Goal: Task Accomplishment & Management: Manage account settings

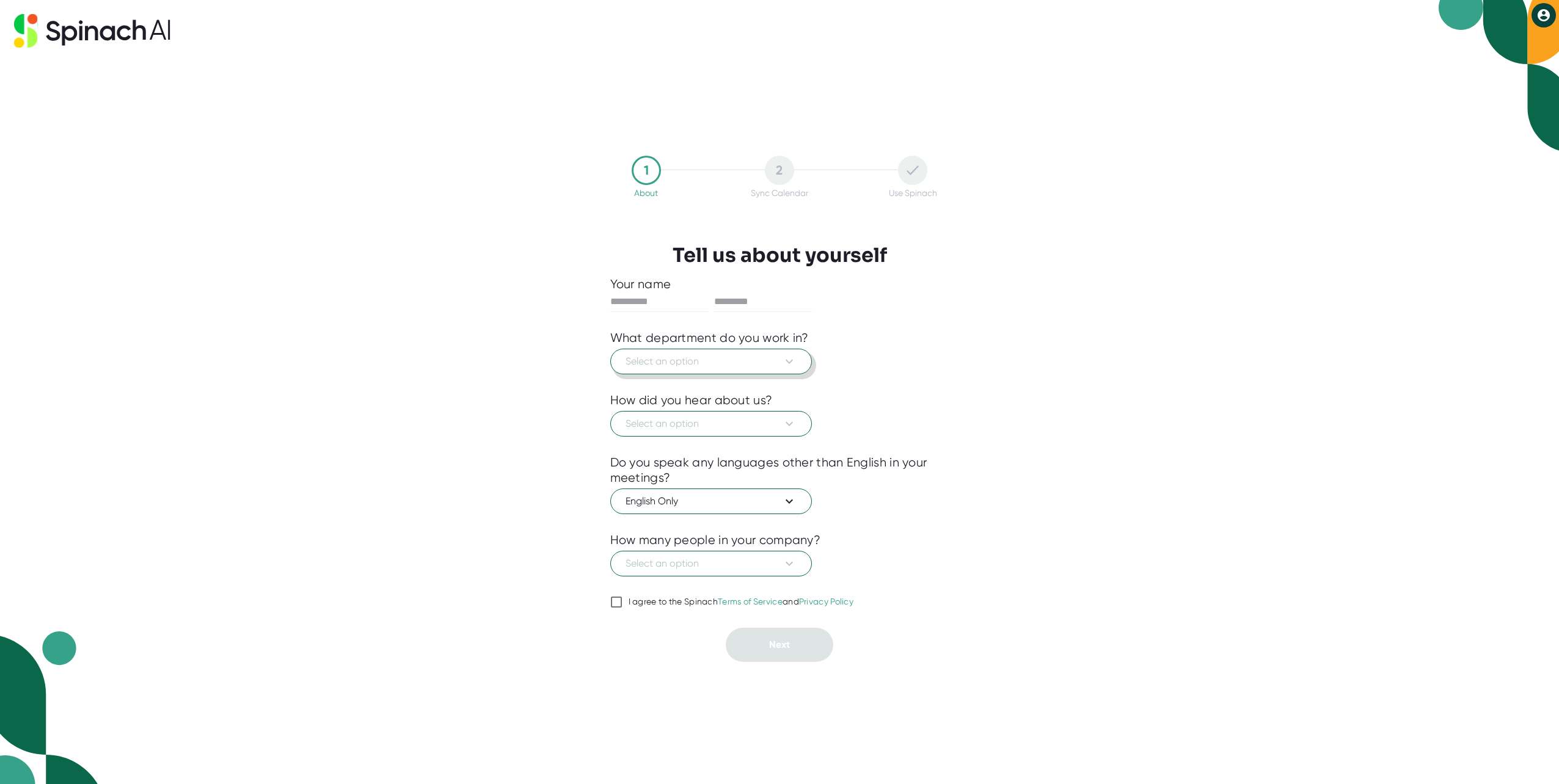
click at [798, 361] on button "Select an option" at bounding box center [710, 361] width 202 height 26
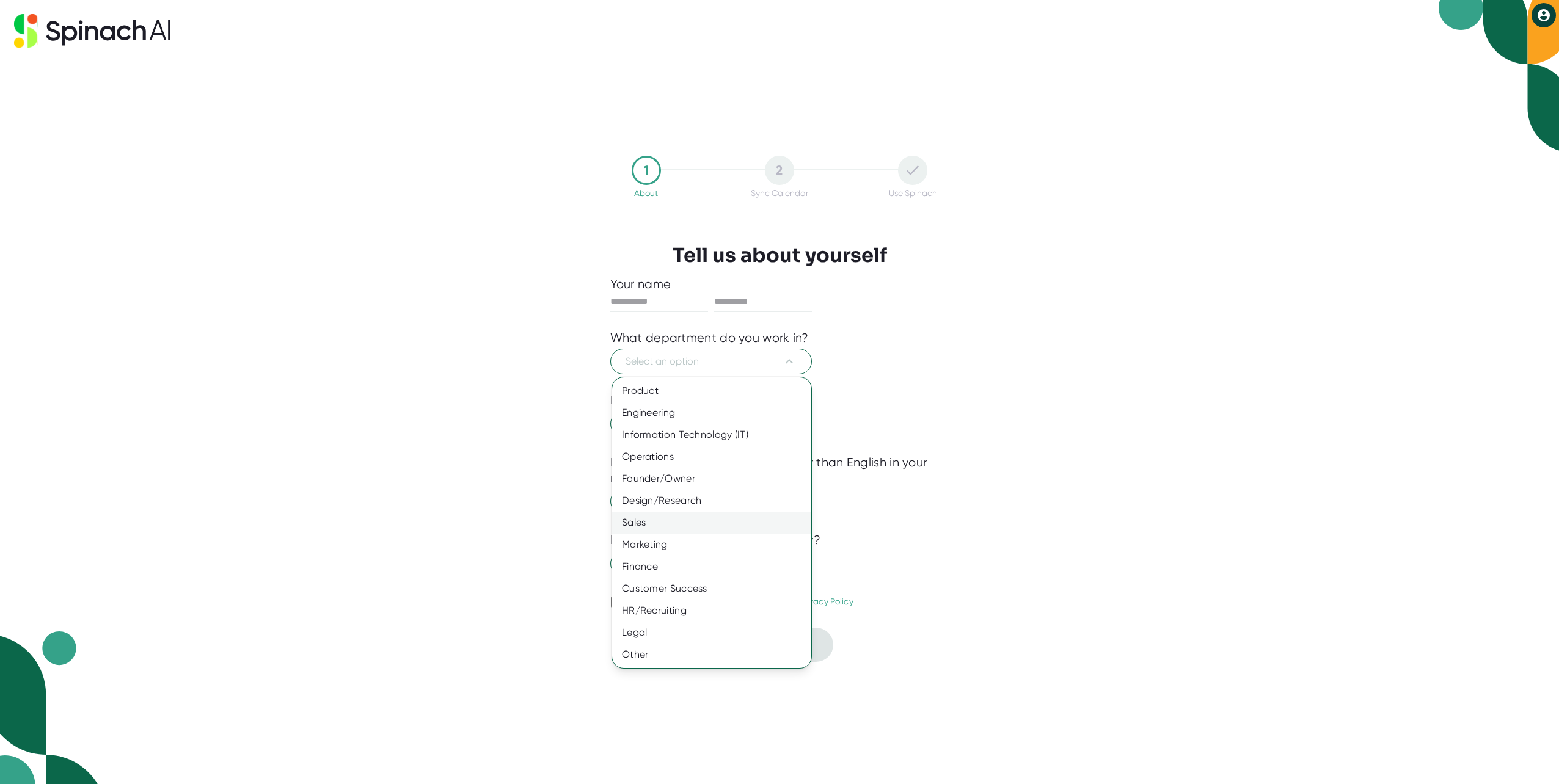
click at [746, 524] on div "Sales" at bounding box center [711, 523] width 199 height 22
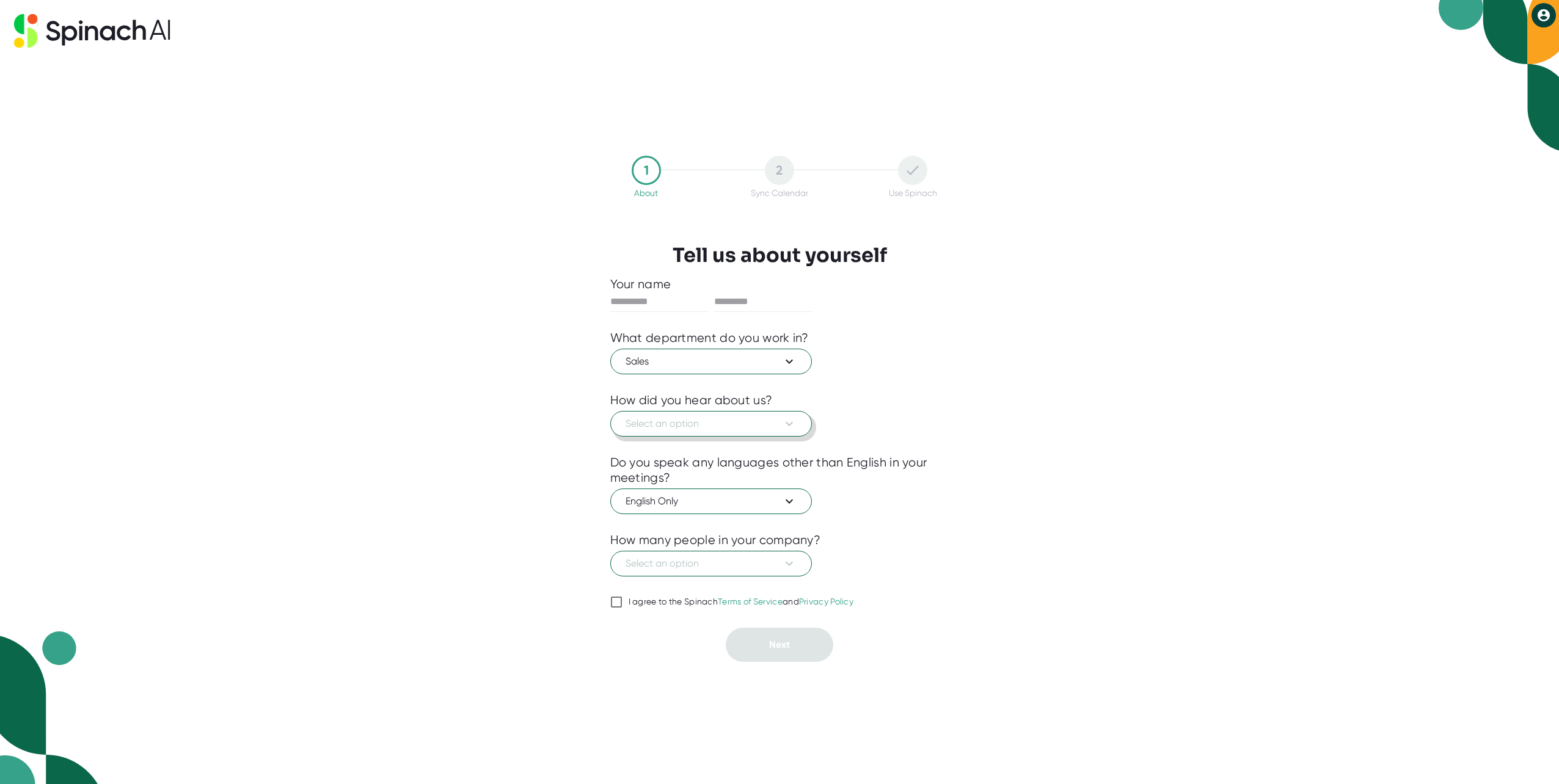
click at [776, 424] on span "Select an option" at bounding box center [711, 423] width 171 height 15
click at [780, 452] on div "Someone recommended" at bounding box center [711, 453] width 199 height 22
click at [789, 566] on icon at bounding box center [789, 563] width 15 height 15
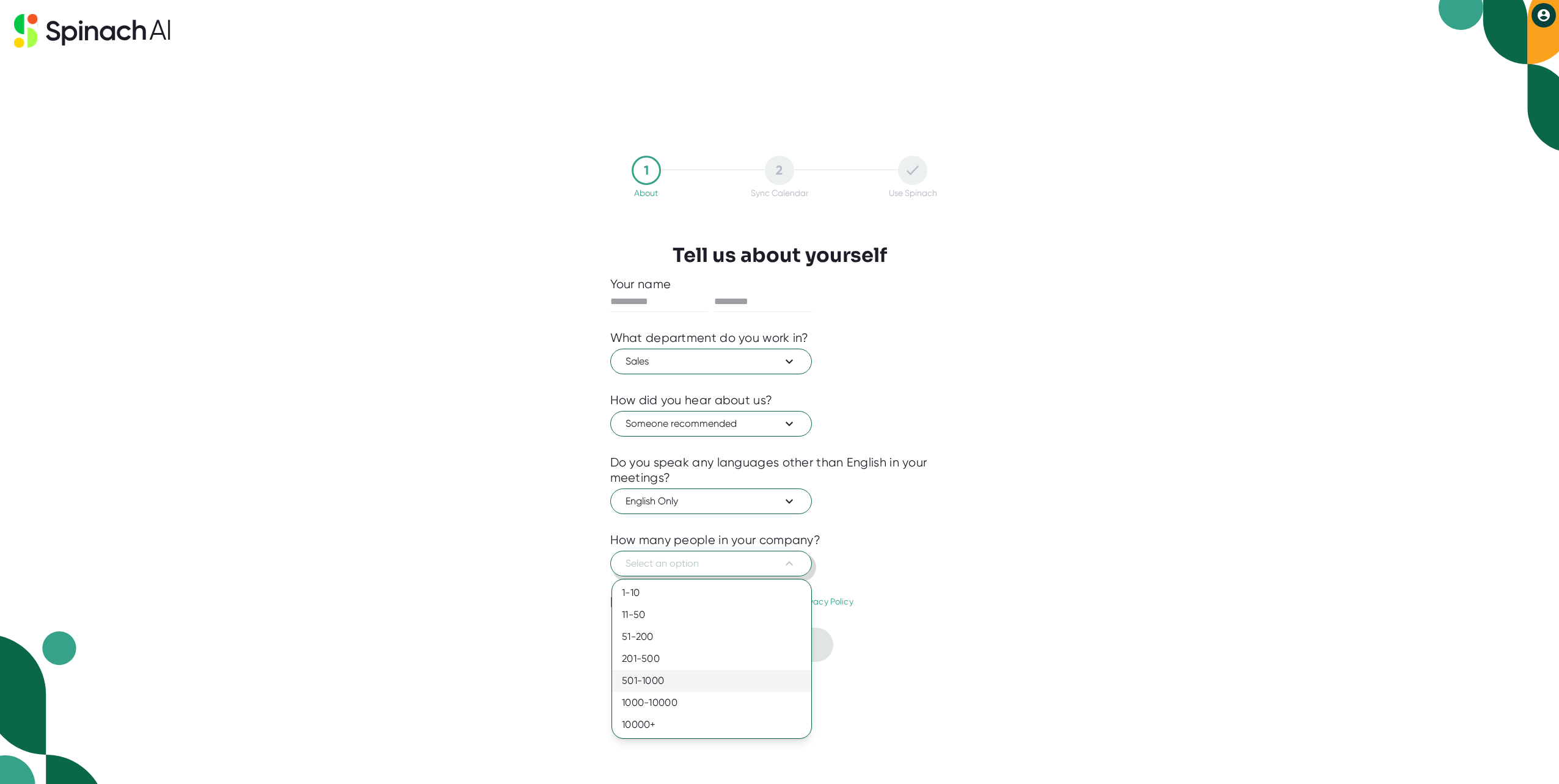
click at [773, 685] on div "501-1000" at bounding box center [711, 680] width 199 height 22
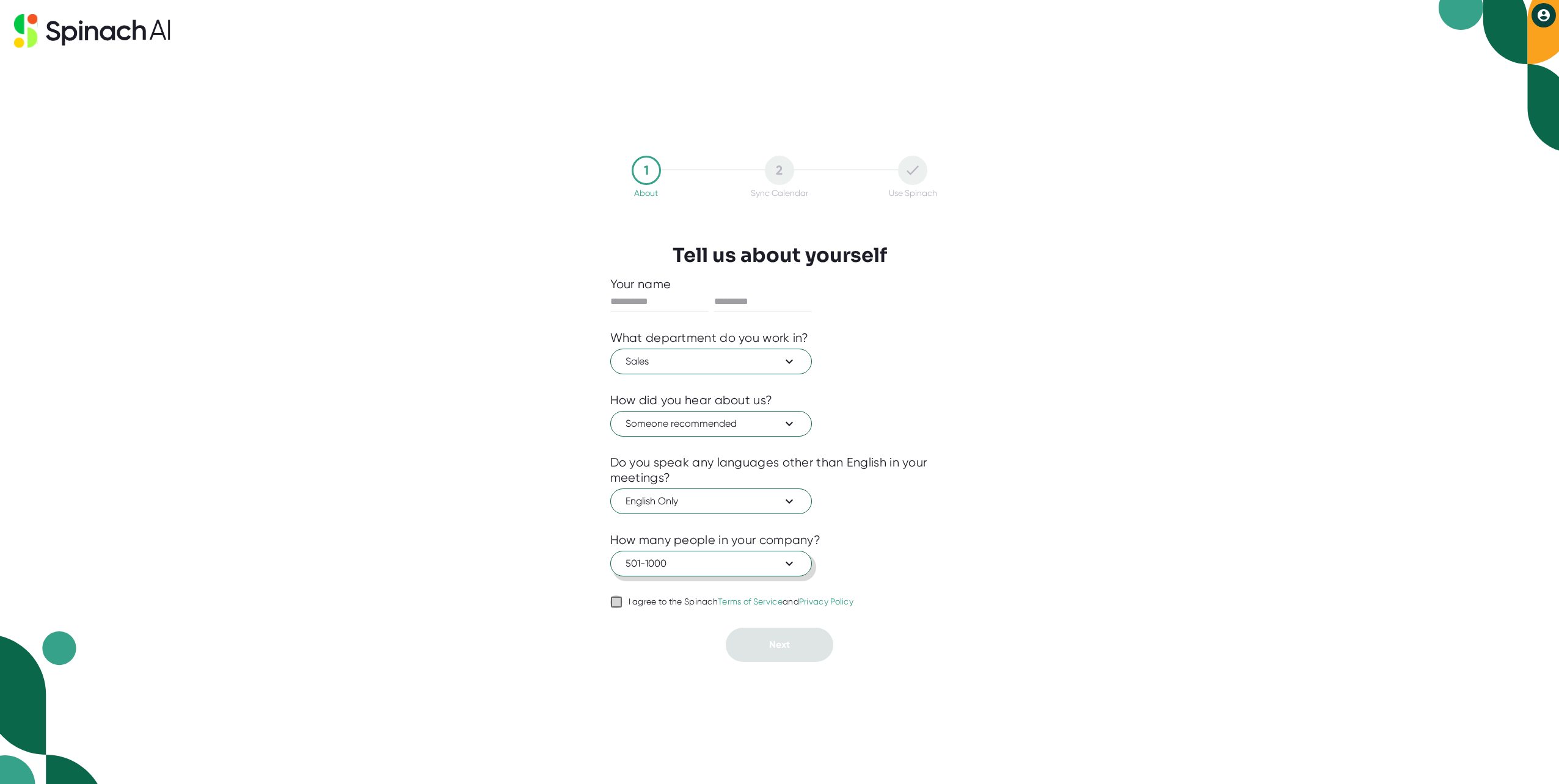
click at [621, 602] on input "I agree to the Spinach Terms of Service and Privacy Policy" at bounding box center [616, 602] width 12 height 15
checkbox input "true"
click at [748, 506] on span "English Only" at bounding box center [711, 502] width 171 height 15
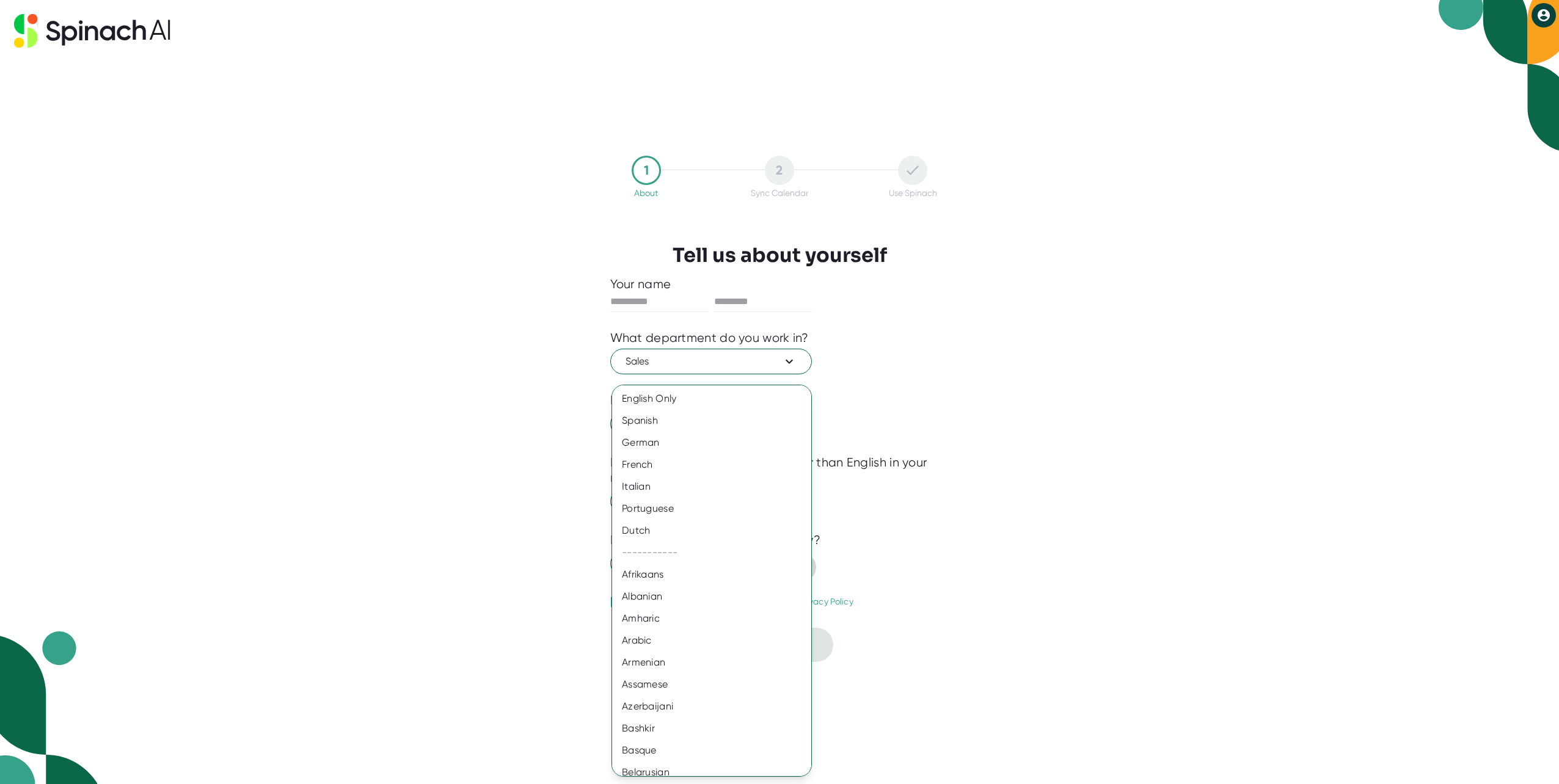
click at [678, 297] on div at bounding box center [779, 392] width 1559 height 784
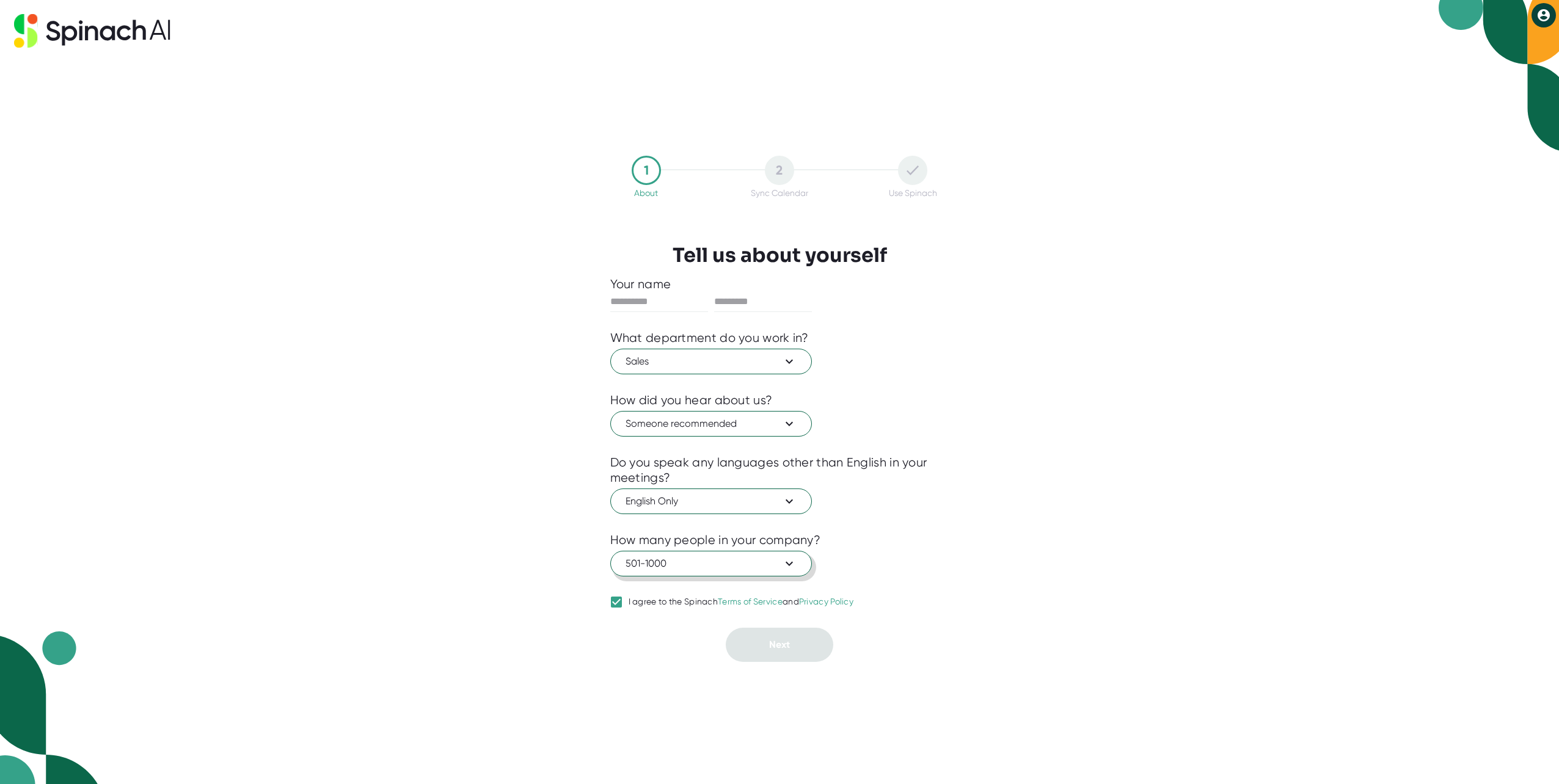
click at [670, 303] on div "English Only Spanish German French Italian Portuguese Dutch ----------- Afrikaa…" at bounding box center [779, 392] width 1559 height 784
click at [629, 306] on input "text" at bounding box center [658, 302] width 98 height 19
type input "*******"
type input "********"
click at [784, 658] on button "Next" at bounding box center [780, 645] width 107 height 34
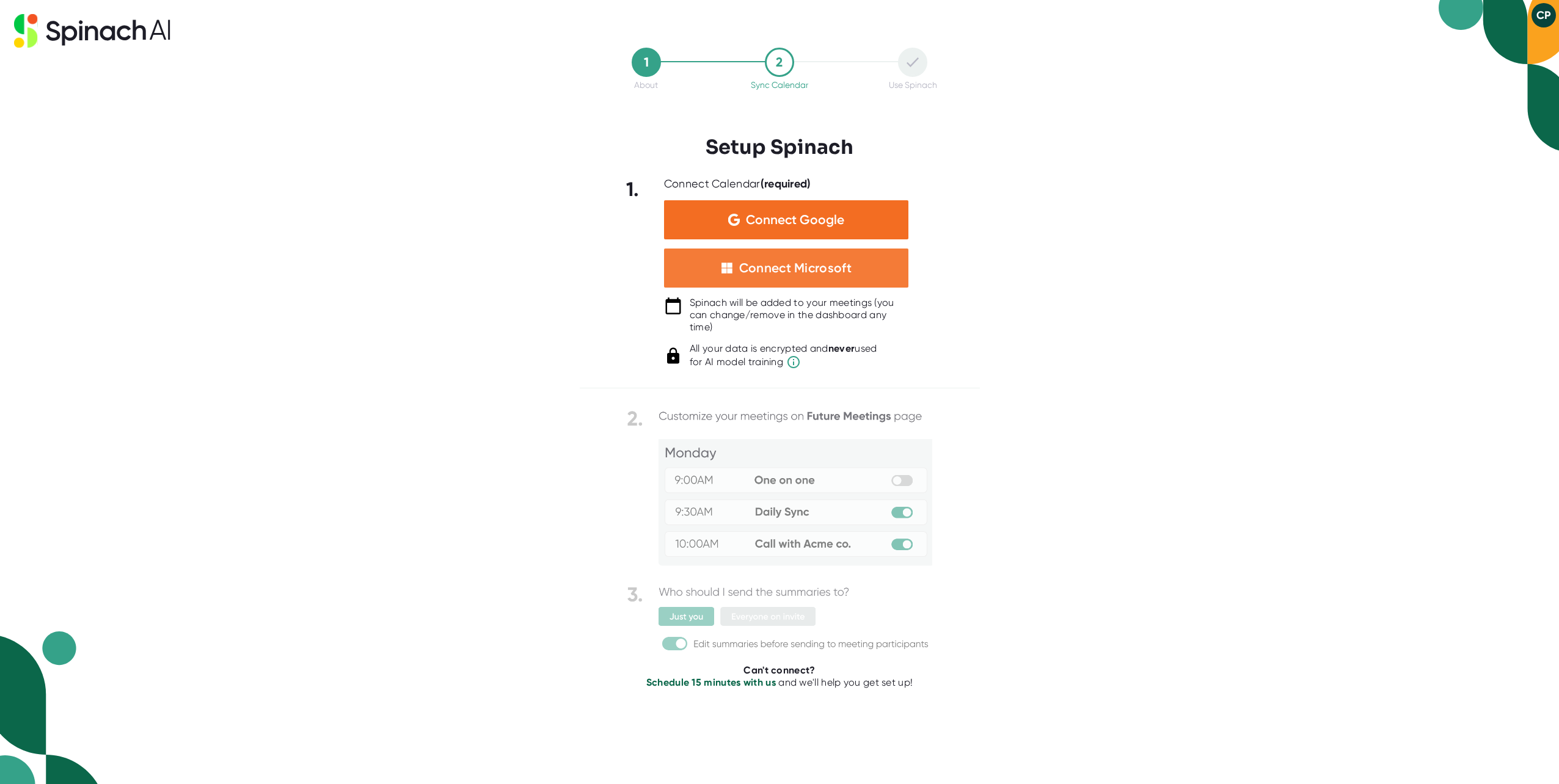
click at [837, 267] on div "Connect Microsoft" at bounding box center [796, 268] width 113 height 16
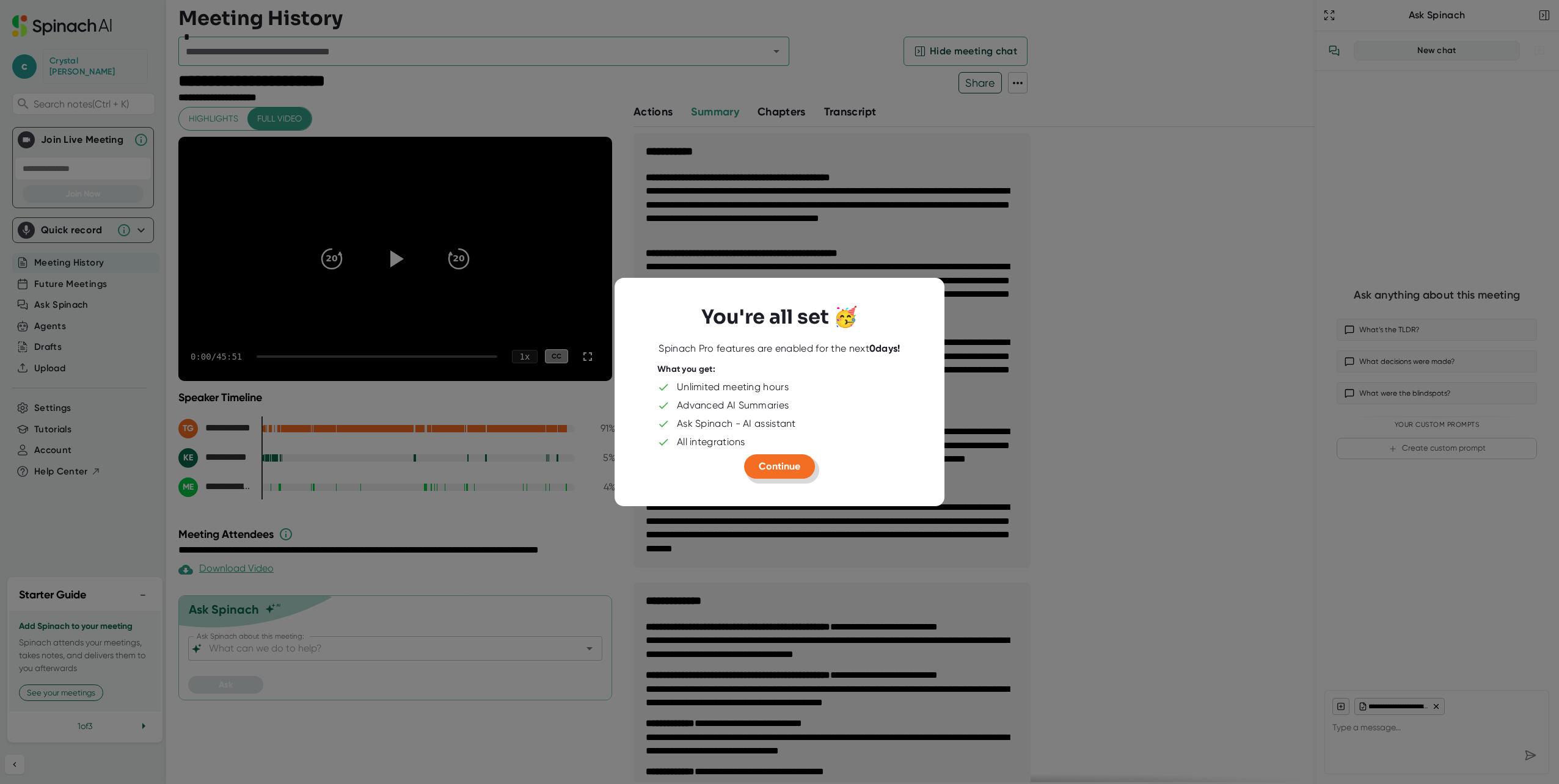
type textarea "x"
click at [779, 472] on span "Continue" at bounding box center [779, 465] width 41 height 11
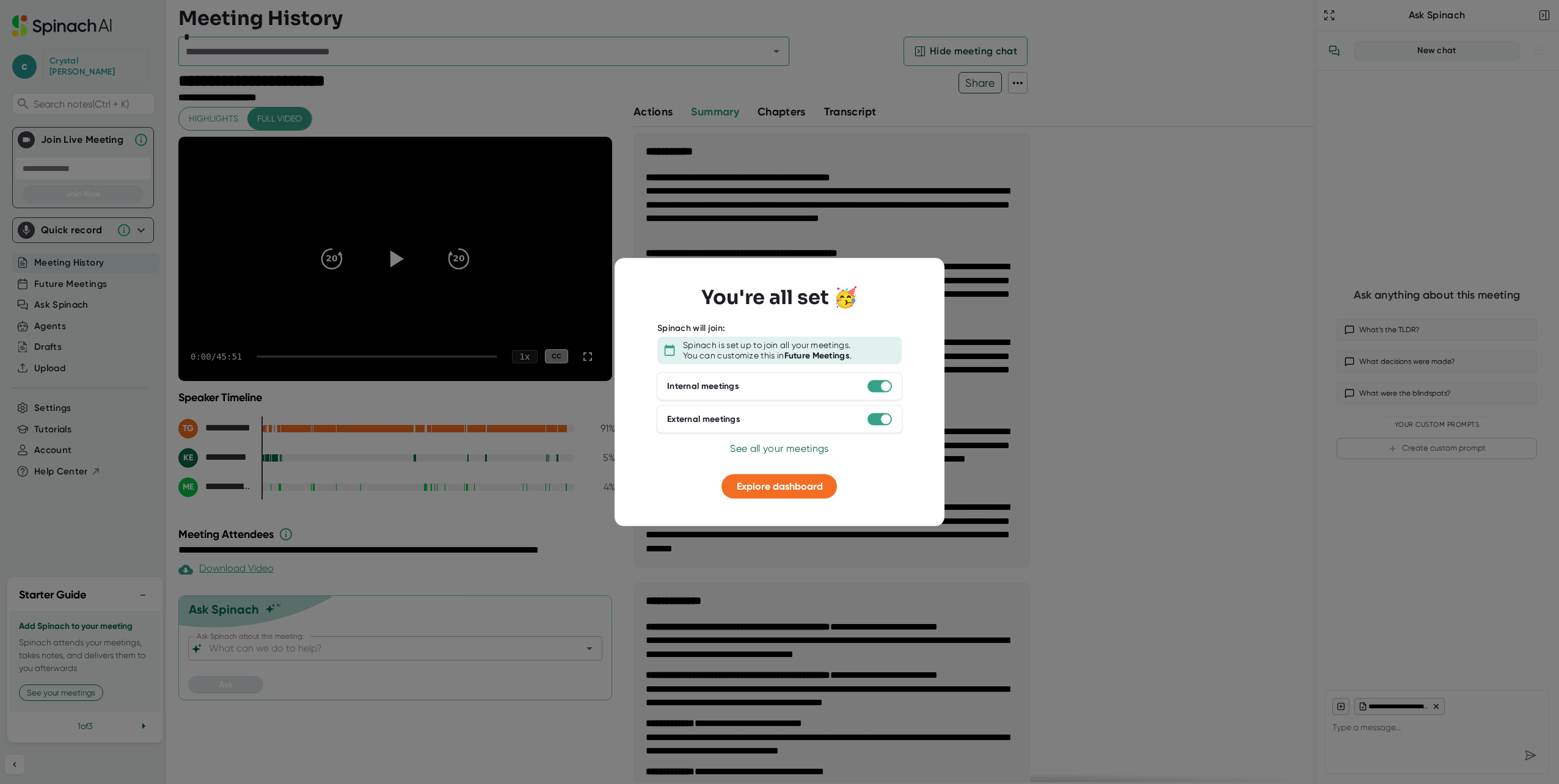
click at [566, 96] on div at bounding box center [779, 392] width 1559 height 784
click at [554, 77] on div at bounding box center [779, 392] width 1559 height 784
drag, startPoint x: 1004, startPoint y: 82, endPoint x: 991, endPoint y: 84, distance: 13.2
click at [1002, 83] on div at bounding box center [779, 392] width 1559 height 784
click at [975, 83] on div at bounding box center [779, 392] width 1559 height 784
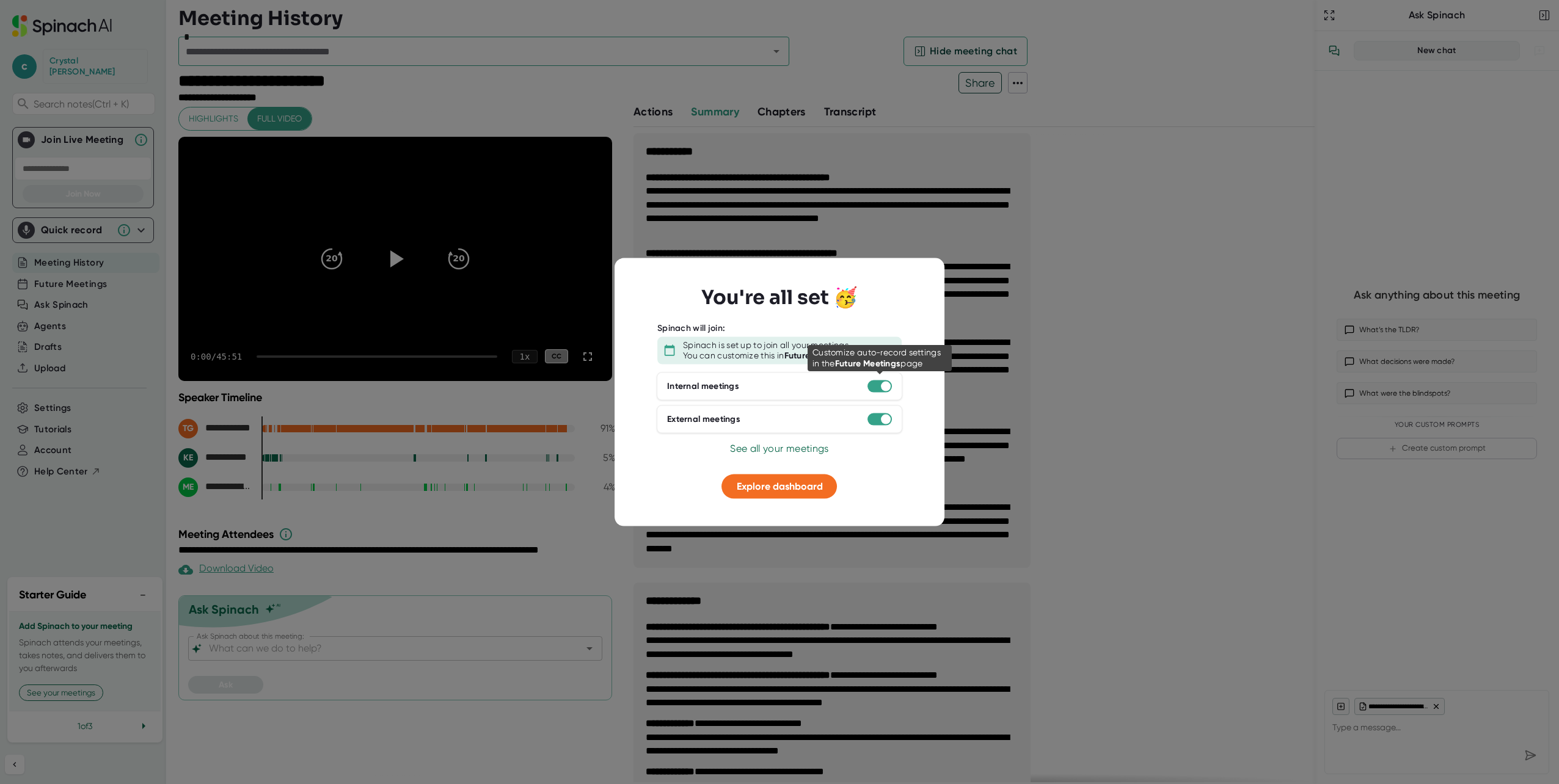
click at [876, 389] on div at bounding box center [880, 386] width 25 height 12
click at [876, 380] on div at bounding box center [880, 386] width 25 height 12
click at [877, 387] on div at bounding box center [880, 386] width 25 height 12
click at [876, 388] on div at bounding box center [880, 386] width 25 height 12
click at [876, 383] on div at bounding box center [880, 386] width 25 height 12
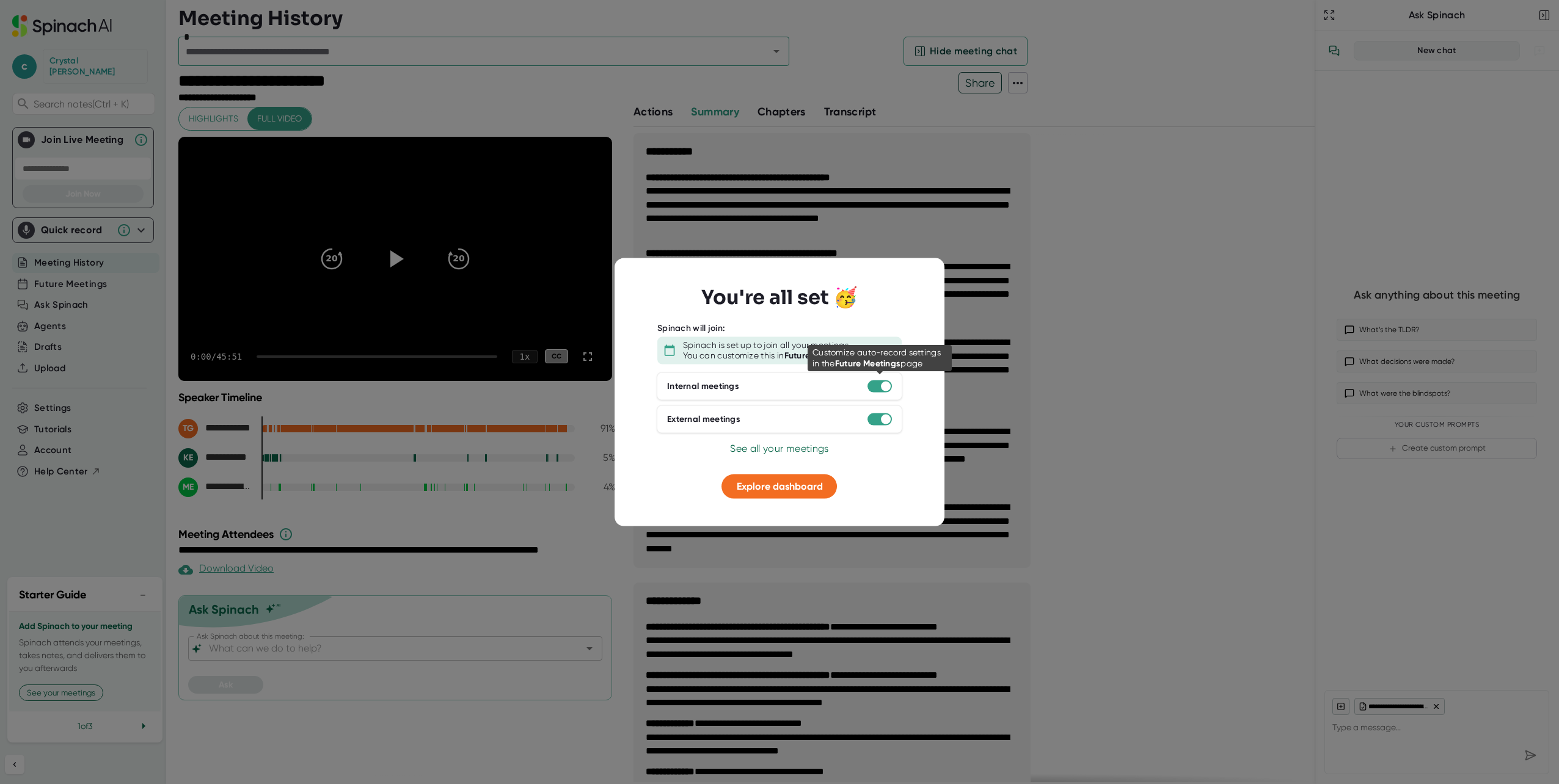
drag, startPoint x: 884, startPoint y: 383, endPoint x: 870, endPoint y: 385, distance: 14.1
click at [868, 386] on div at bounding box center [880, 386] width 25 height 12
click at [876, 384] on div at bounding box center [880, 386] width 25 height 12
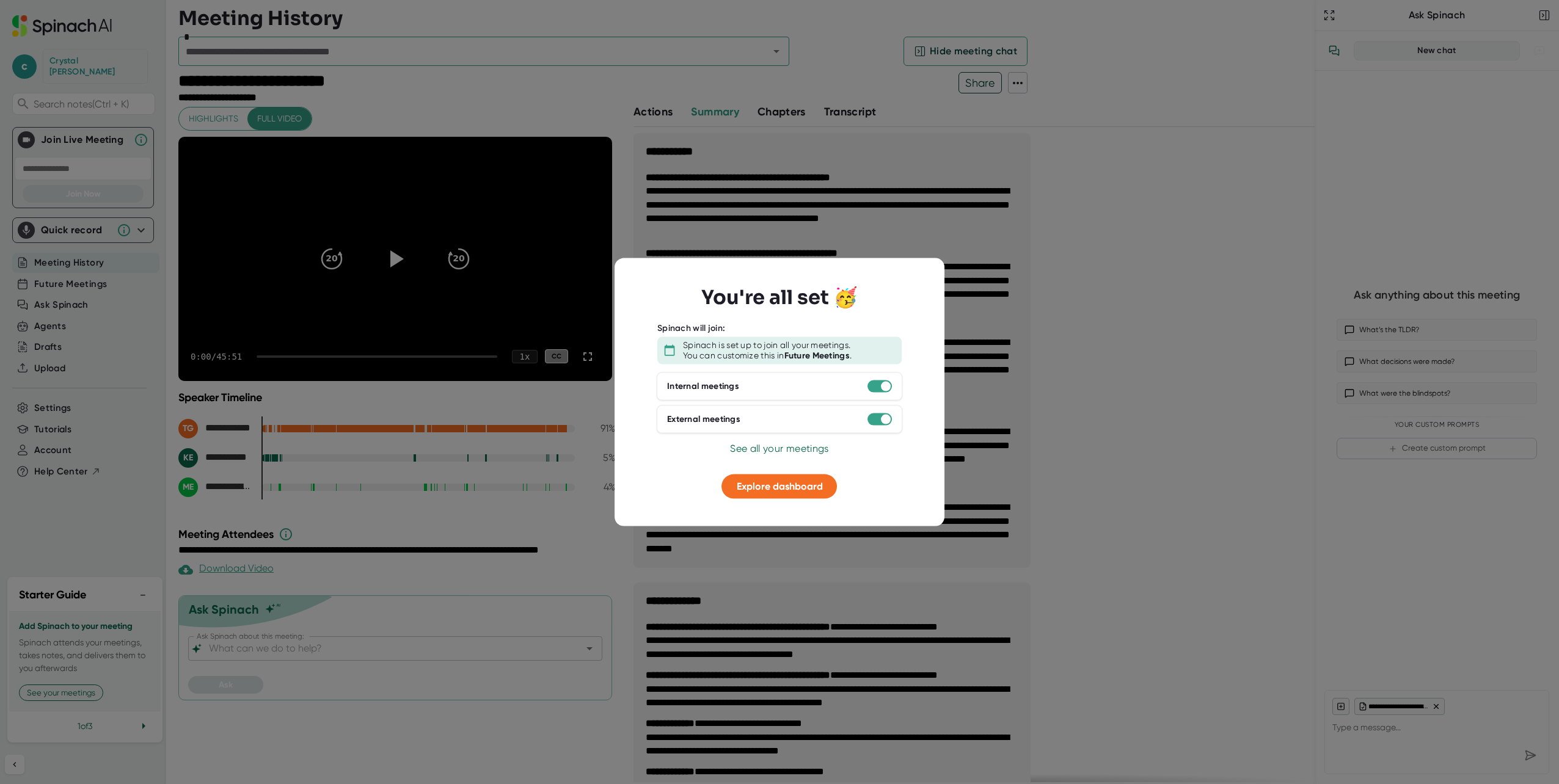
click at [782, 450] on span "See all your meetings" at bounding box center [779, 448] width 99 height 11
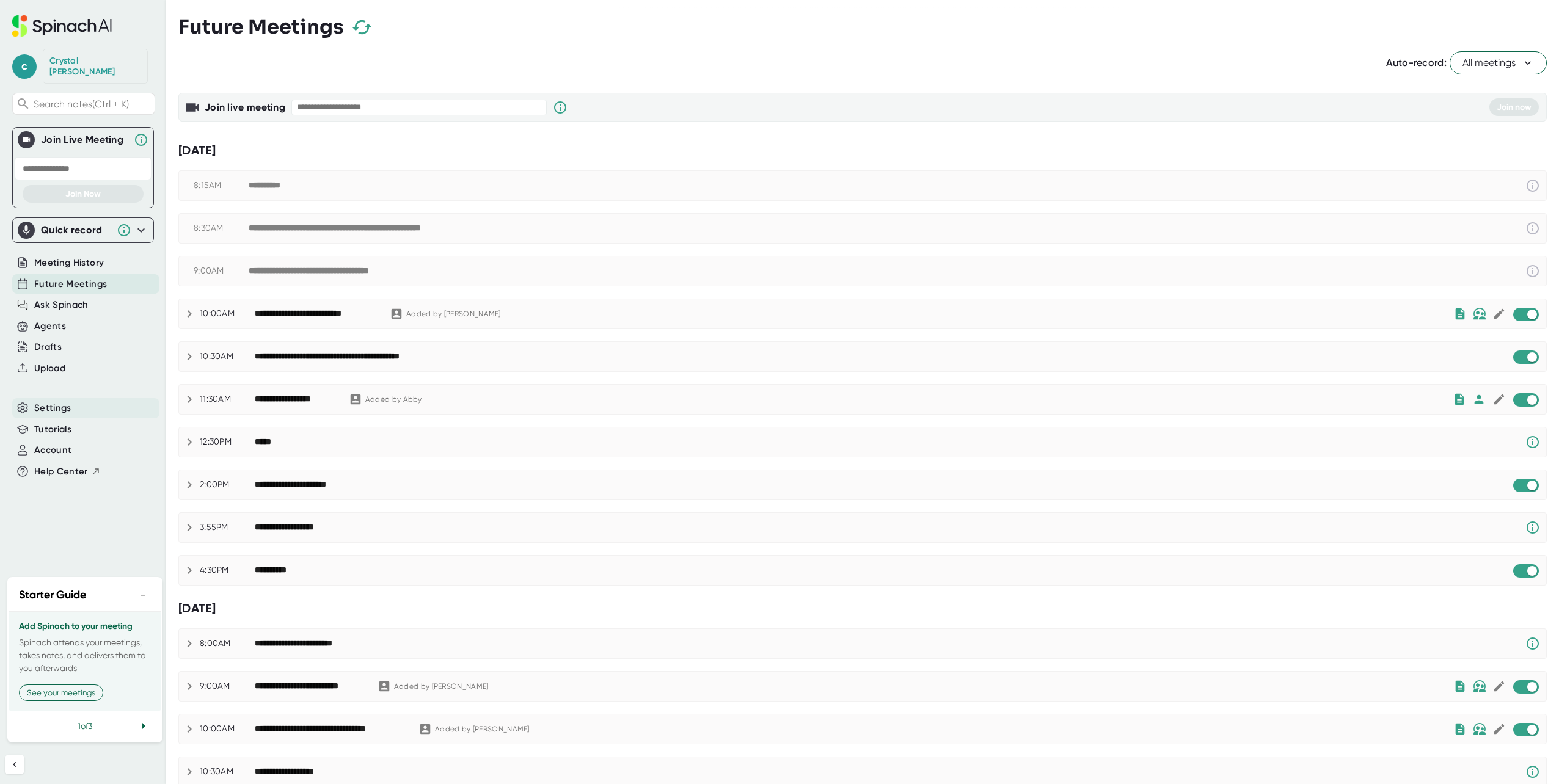
click at [64, 401] on span "Settings" at bounding box center [53, 408] width 37 height 14
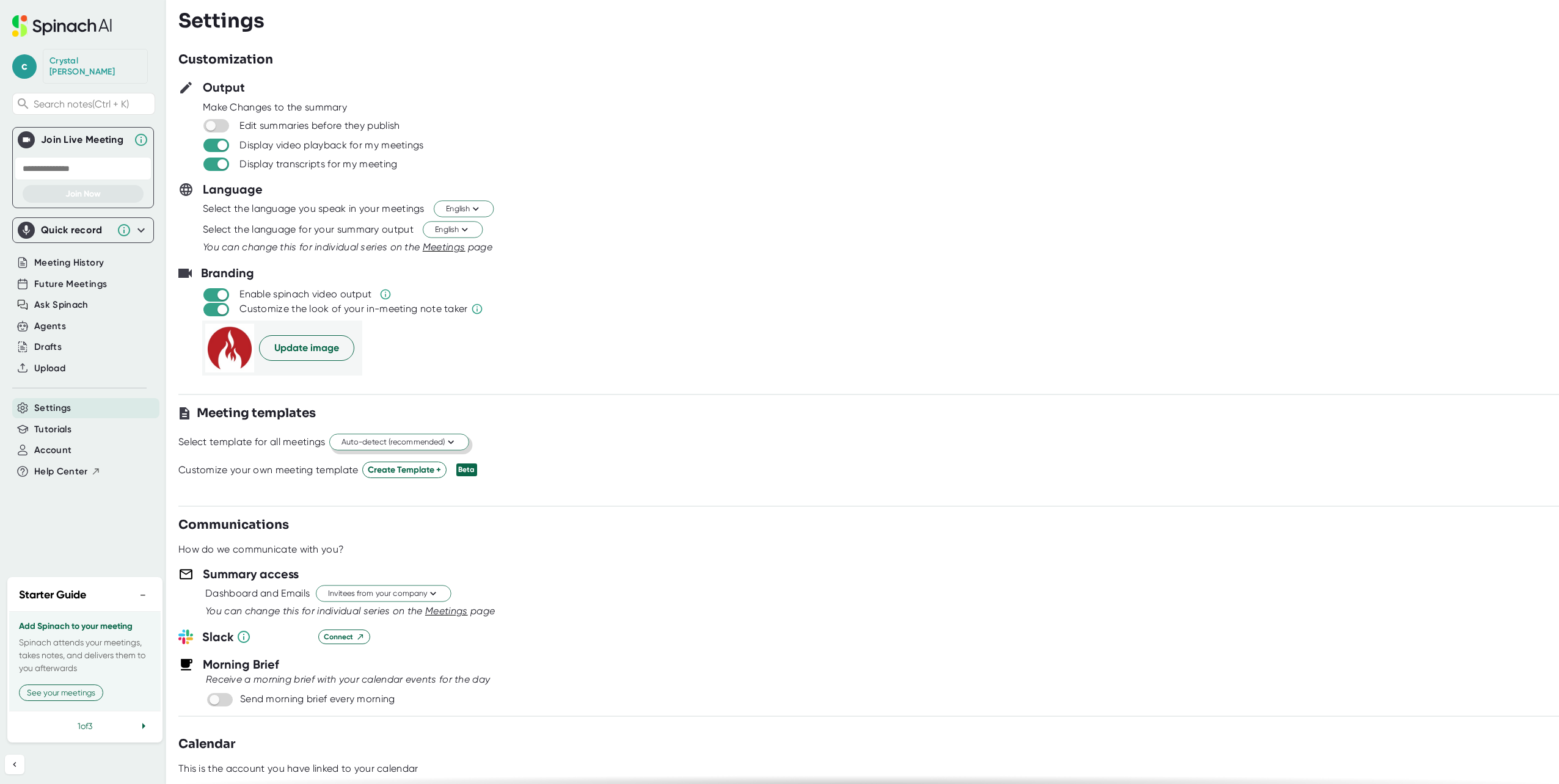
click at [455, 442] on icon at bounding box center [450, 442] width 11 height 11
click at [455, 442] on div at bounding box center [779, 392] width 1559 height 784
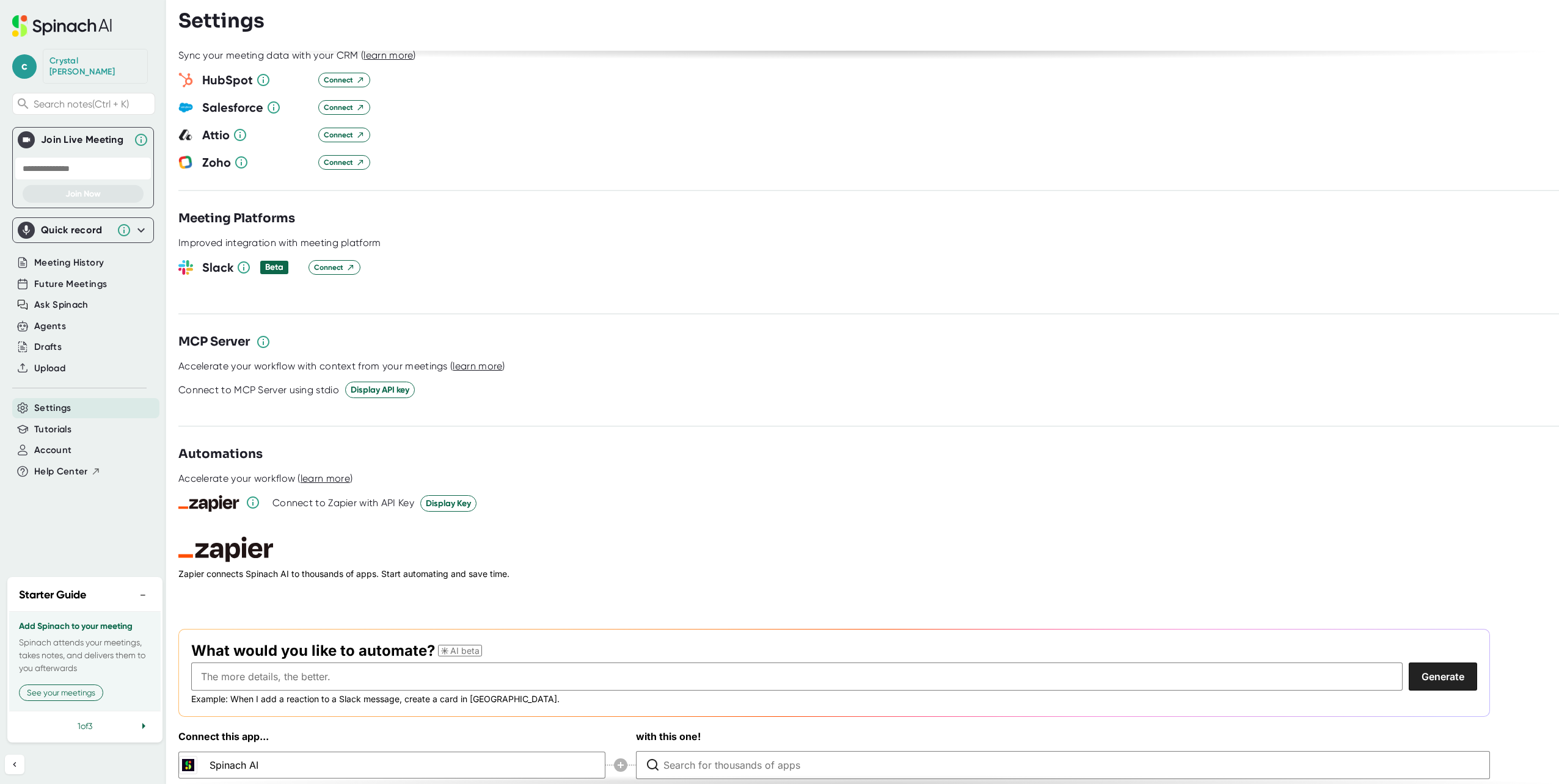
scroll to position [1349, 0]
click at [305, 663] on input "text" at bounding box center [797, 674] width 1211 height 28
click at [1455, 660] on button "Generate" at bounding box center [1444, 674] width 69 height 28
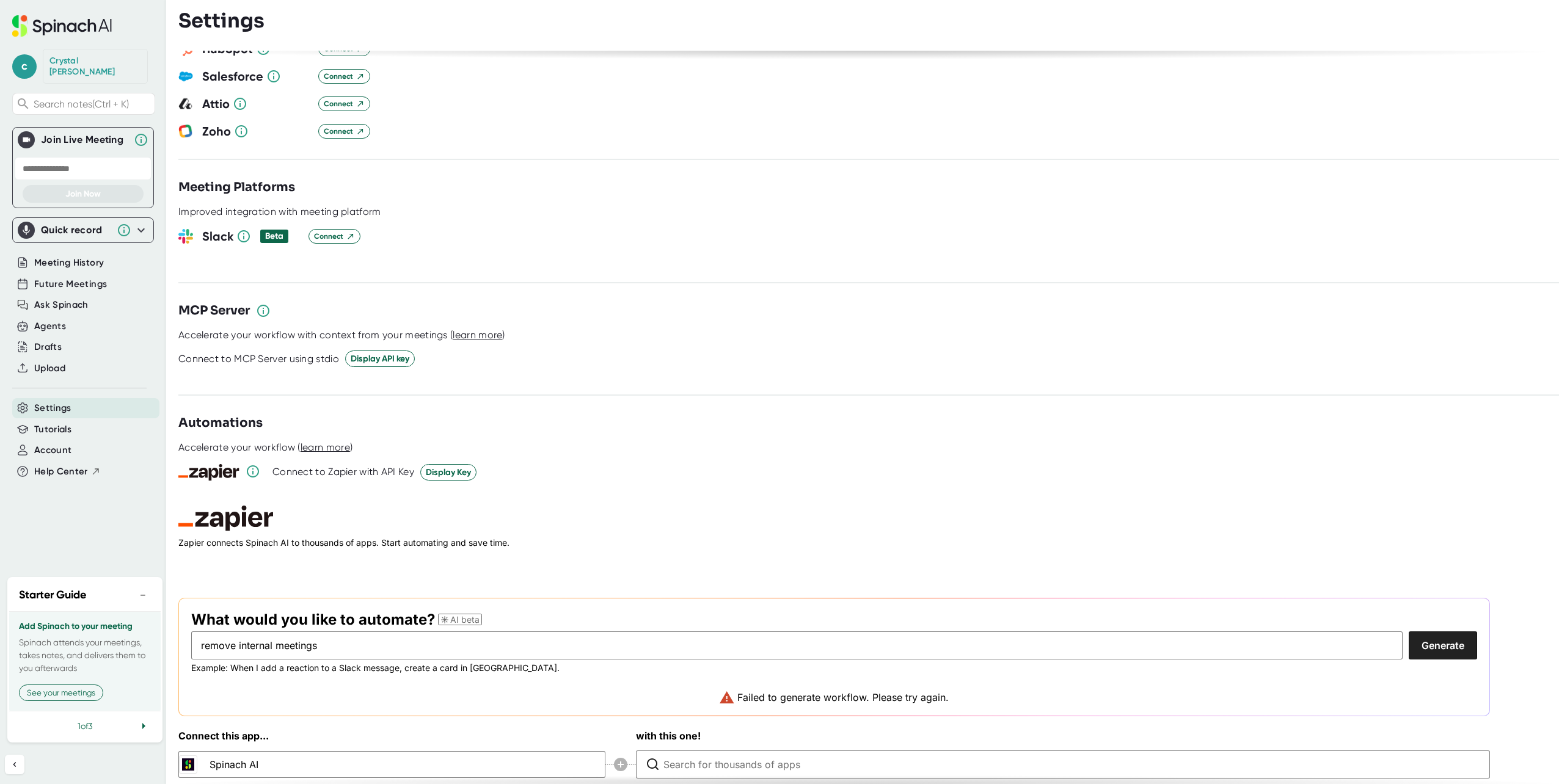
scroll to position [1379, 0]
drag, startPoint x: 358, startPoint y: 621, endPoint x: 174, endPoint y: 607, distance: 184.5
click at [174, 607] on div "c [PERSON_NAME] Search notes (Ctrl + K) Join Live Meeting Join Now Quick record…" at bounding box center [779, 392] width 1559 height 784
drag, startPoint x: 202, startPoint y: 623, endPoint x: 261, endPoint y: 626, distance: 59.1
click at [261, 630] on input "rmov" at bounding box center [797, 644] width 1211 height 28
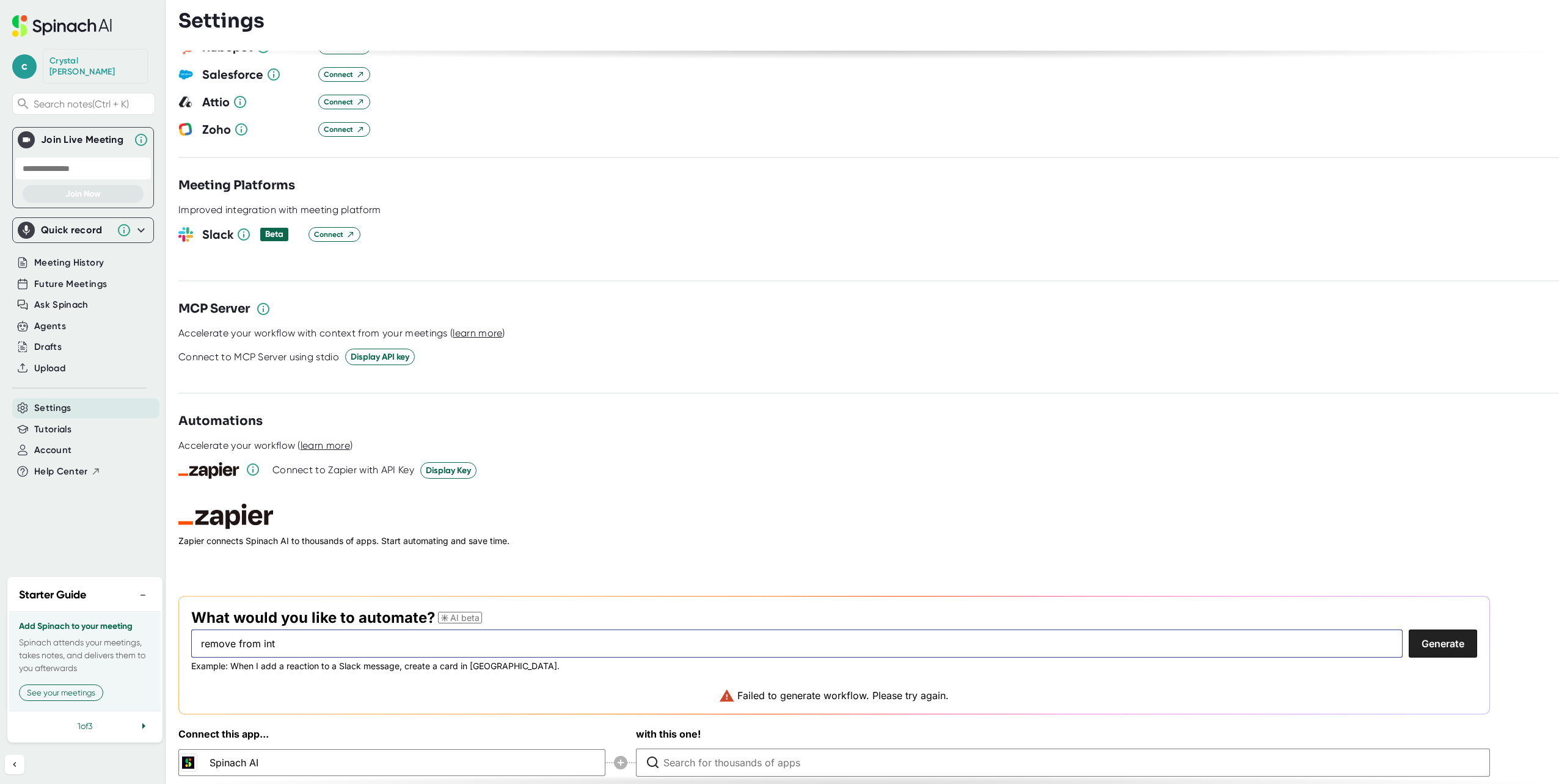
click at [276, 630] on input "remove from int" at bounding box center [797, 644] width 1211 height 28
drag, startPoint x: 281, startPoint y: 627, endPoint x: 143, endPoint y: 619, distance: 138.2
click at [139, 619] on div "c [PERSON_NAME] Search notes (Ctrl + K) Join Live Meeting Join Now Quick record…" at bounding box center [779, 392] width 1559 height 784
type input "remove from int"
click at [30, 21] on icon at bounding box center [62, 26] width 99 height 21
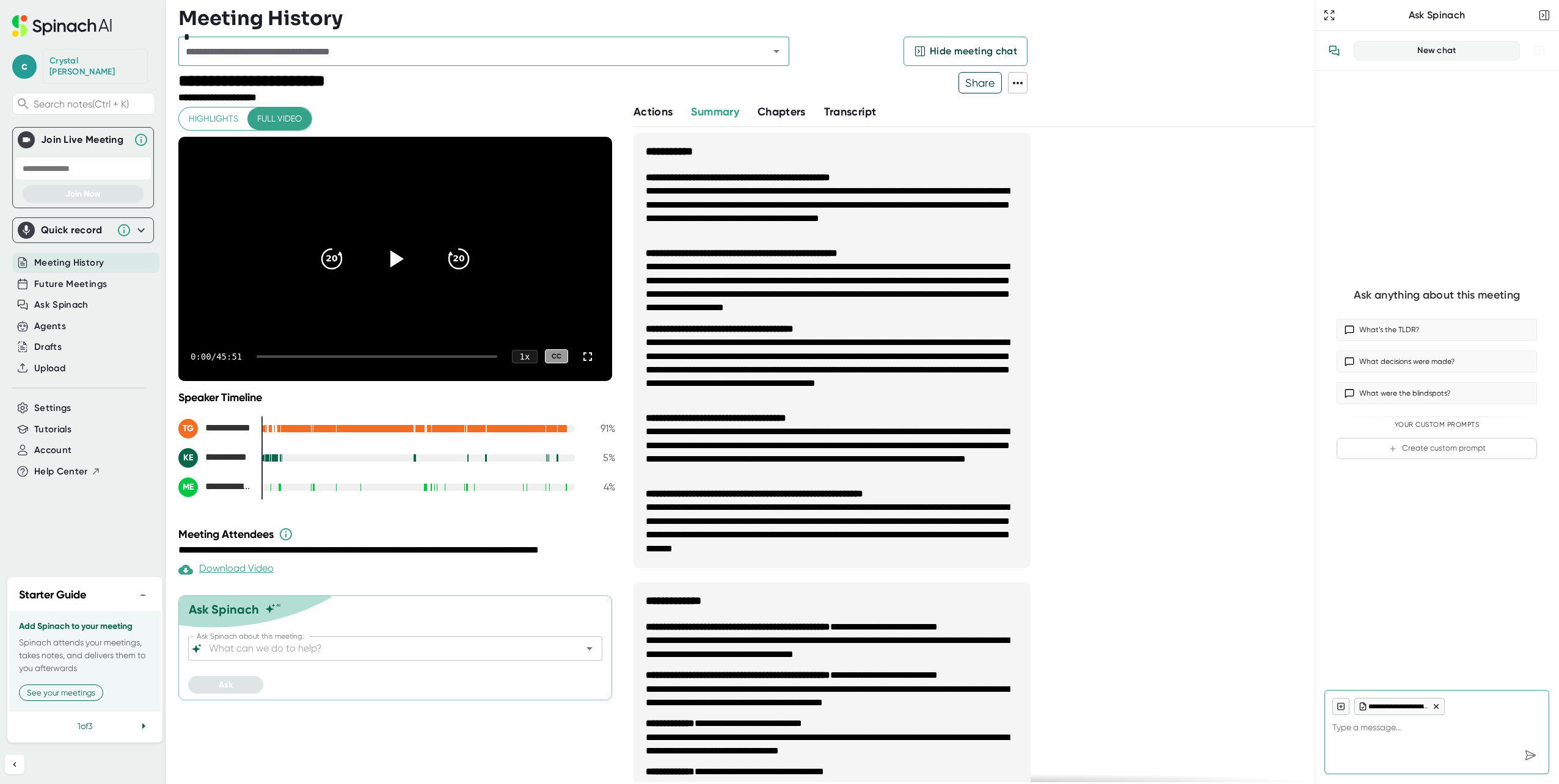
click at [974, 84] on span "Share" at bounding box center [981, 83] width 42 height 21
type textarea "x"
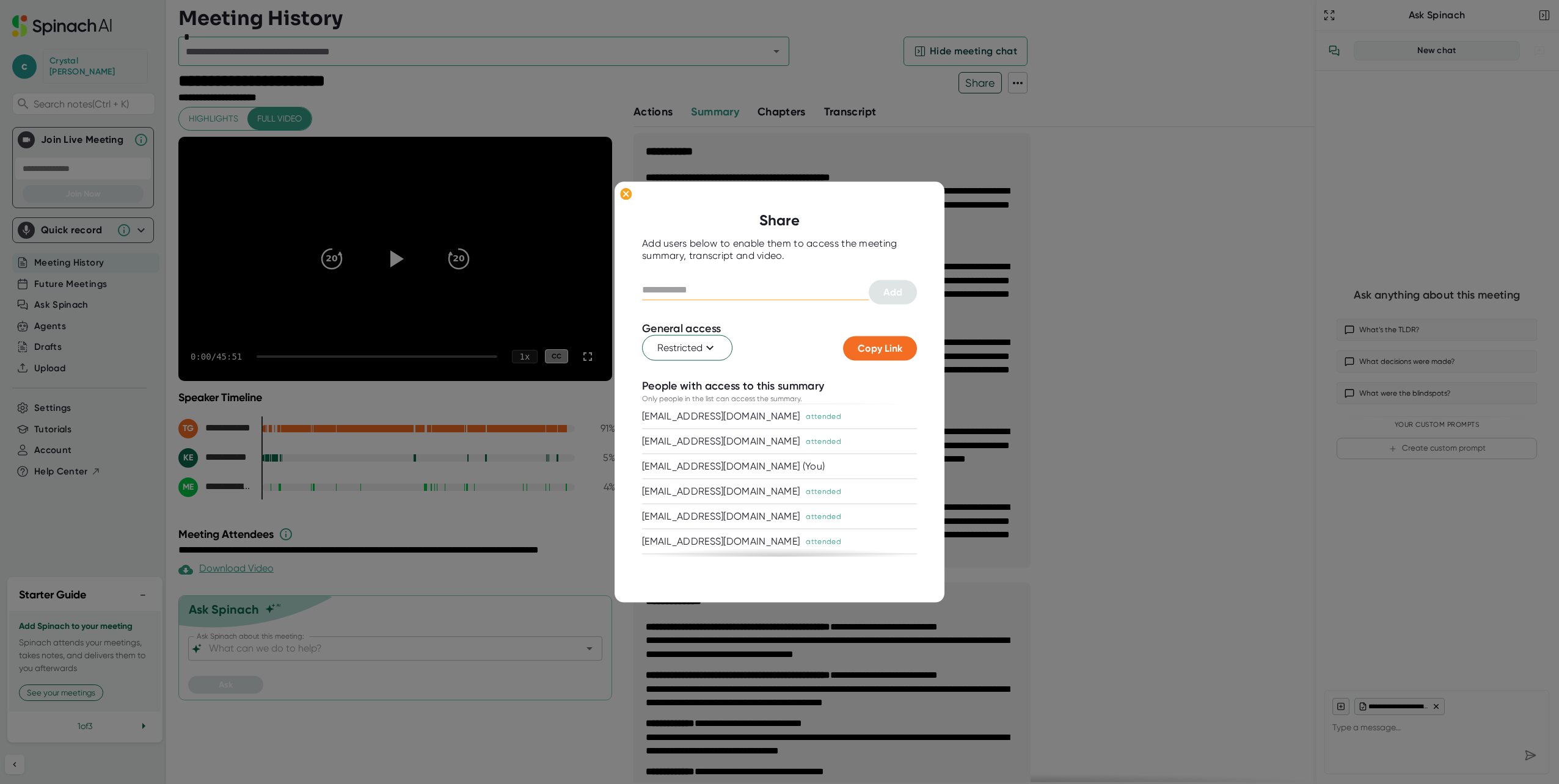
click at [741, 289] on input "text" at bounding box center [755, 290] width 227 height 19
click at [710, 351] on icon at bounding box center [710, 348] width 15 height 15
click at [710, 351] on div at bounding box center [779, 392] width 1559 height 784
click at [888, 341] on button "Copy Link" at bounding box center [880, 348] width 74 height 25
click at [755, 289] on input "text" at bounding box center [755, 290] width 227 height 19
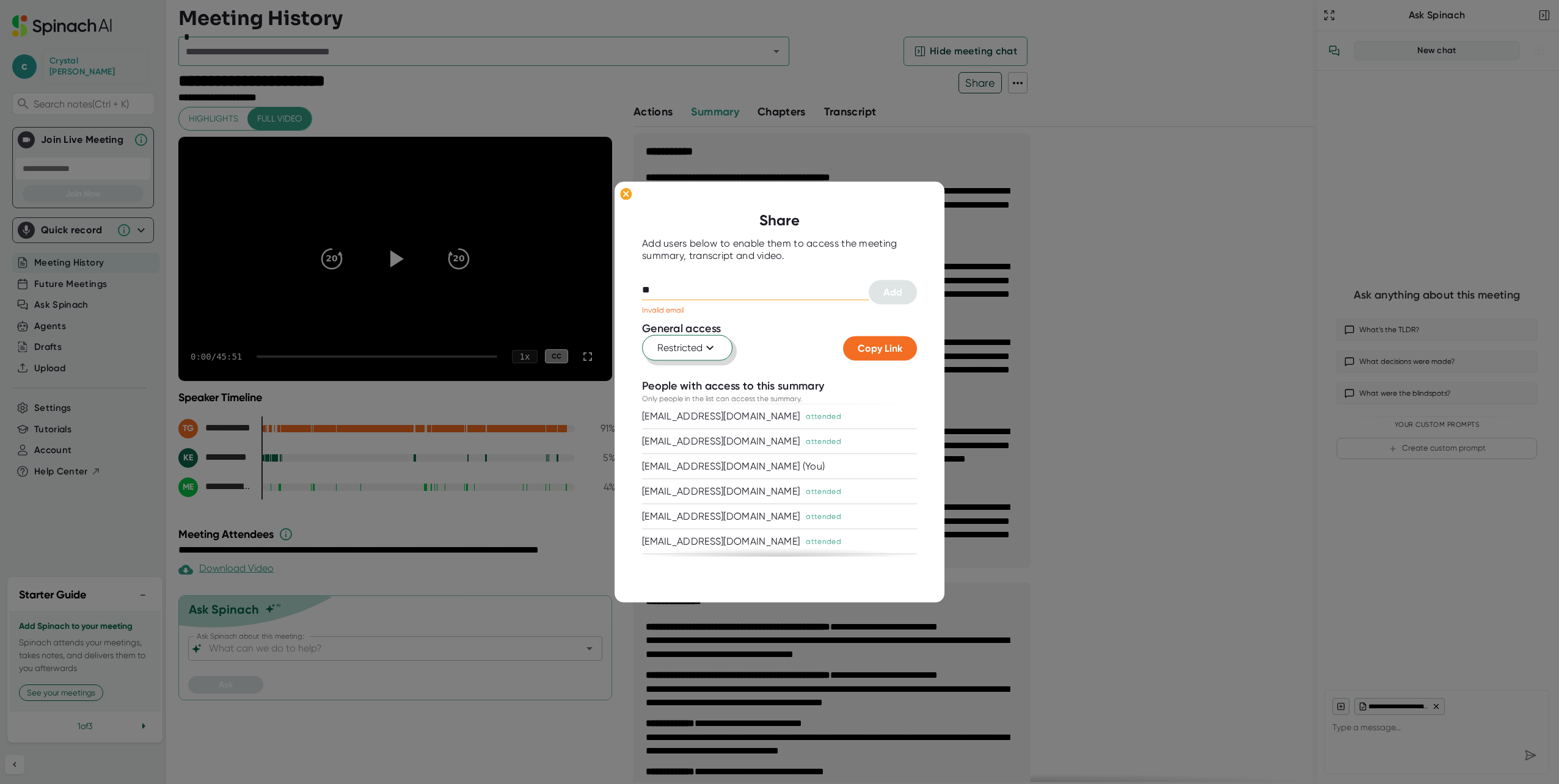
type input "*"
drag, startPoint x: 698, startPoint y: 290, endPoint x: 638, endPoint y: 287, distance: 60.1
click at [638, 287] on div "Share Add users below to enable them to access the meeting summary, transcript …" at bounding box center [779, 392] width 330 height 421
type input "**********"
click at [710, 344] on icon at bounding box center [710, 348] width 15 height 15
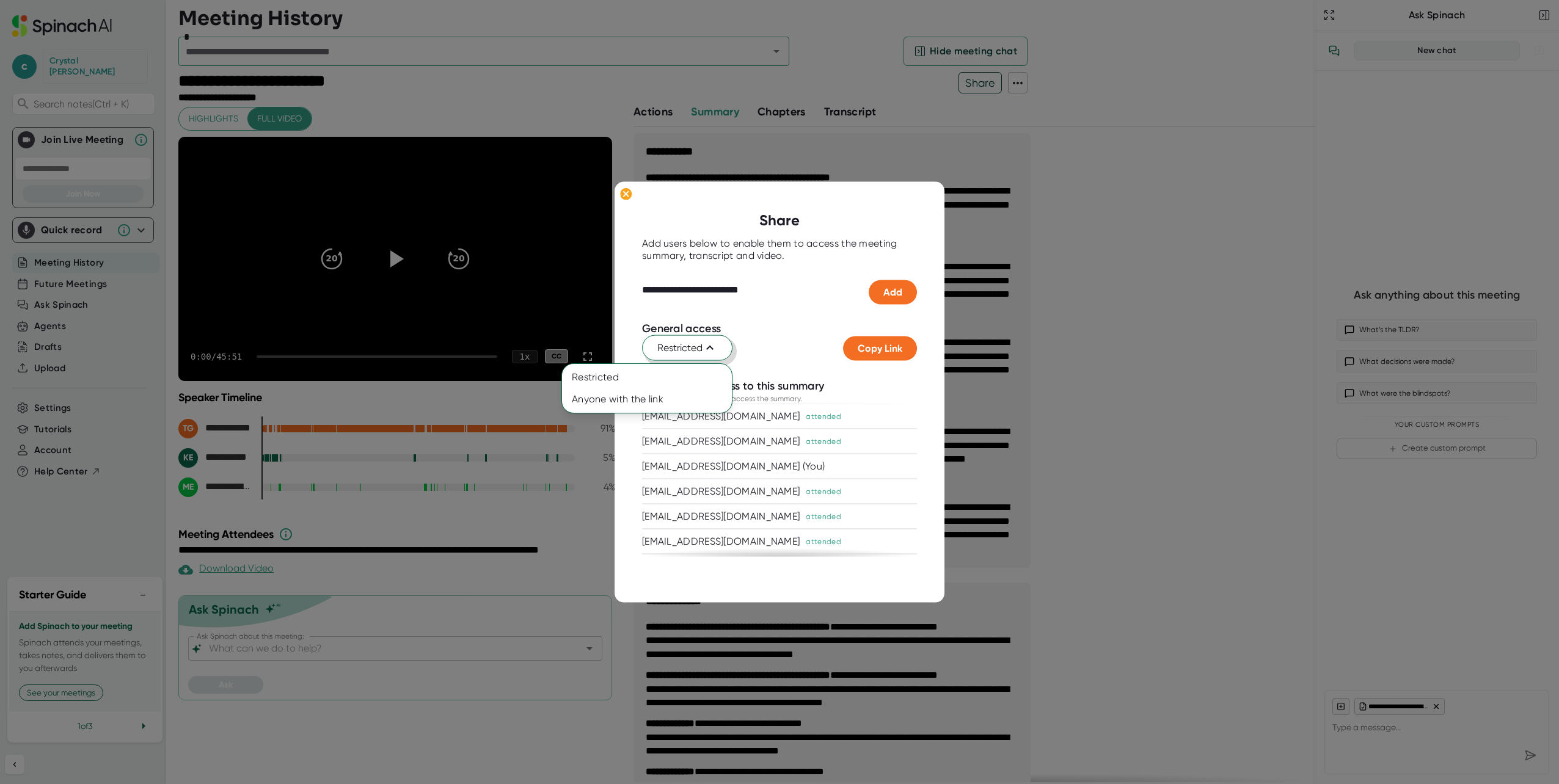
click at [710, 344] on div at bounding box center [779, 392] width 1559 height 784
click at [889, 296] on span "Add" at bounding box center [893, 292] width 19 height 11
click at [982, 81] on div at bounding box center [779, 392] width 1559 height 784
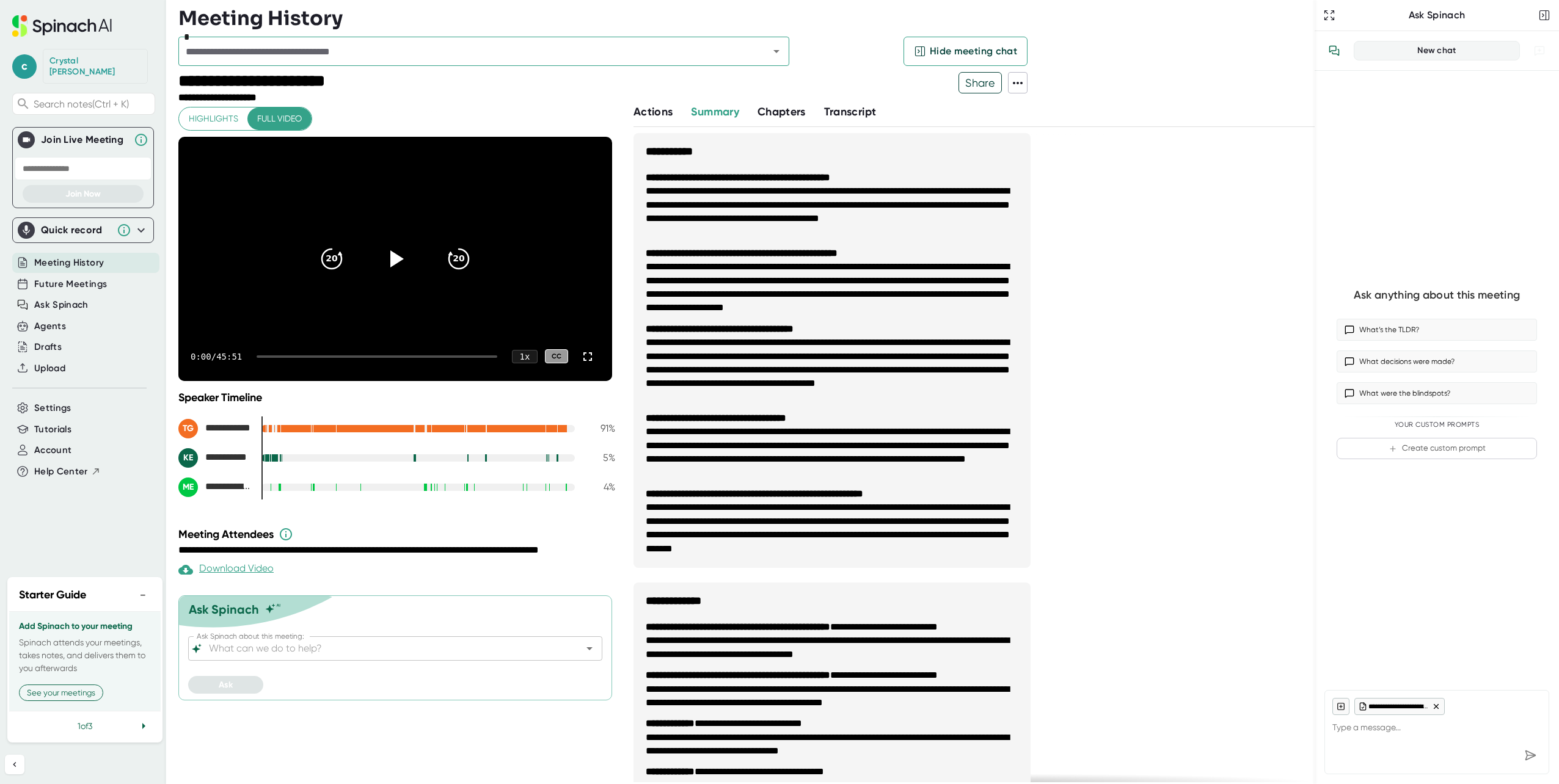
click at [982, 81] on span "Share" at bounding box center [981, 83] width 42 height 21
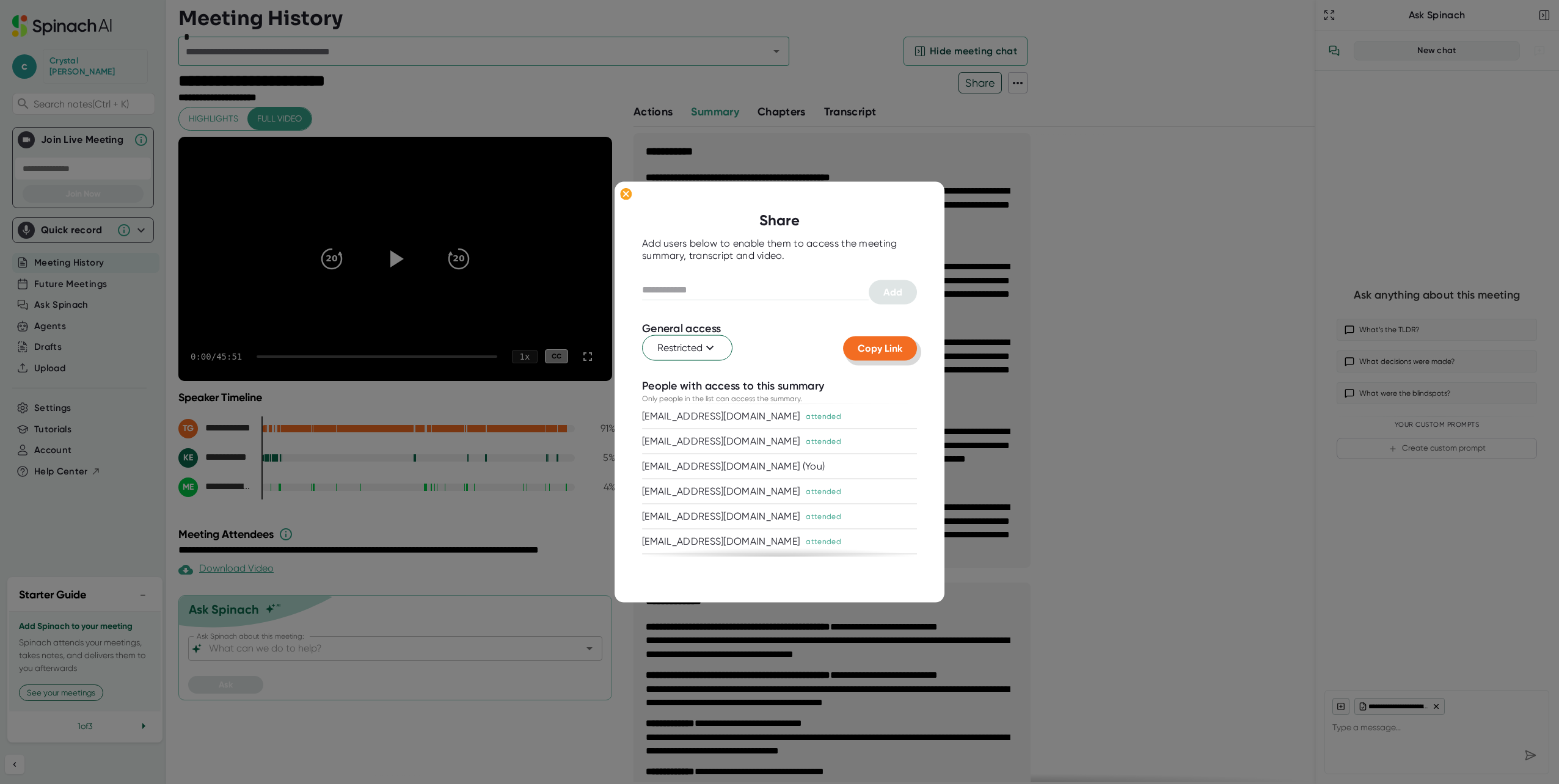
click at [883, 348] on span "Copy Link" at bounding box center [880, 348] width 45 height 11
click at [712, 350] on icon at bounding box center [710, 348] width 15 height 15
click at [630, 395] on div "Anyone with the link" at bounding box center [617, 399] width 110 height 22
click at [629, 194] on ellipse at bounding box center [626, 194] width 11 height 12
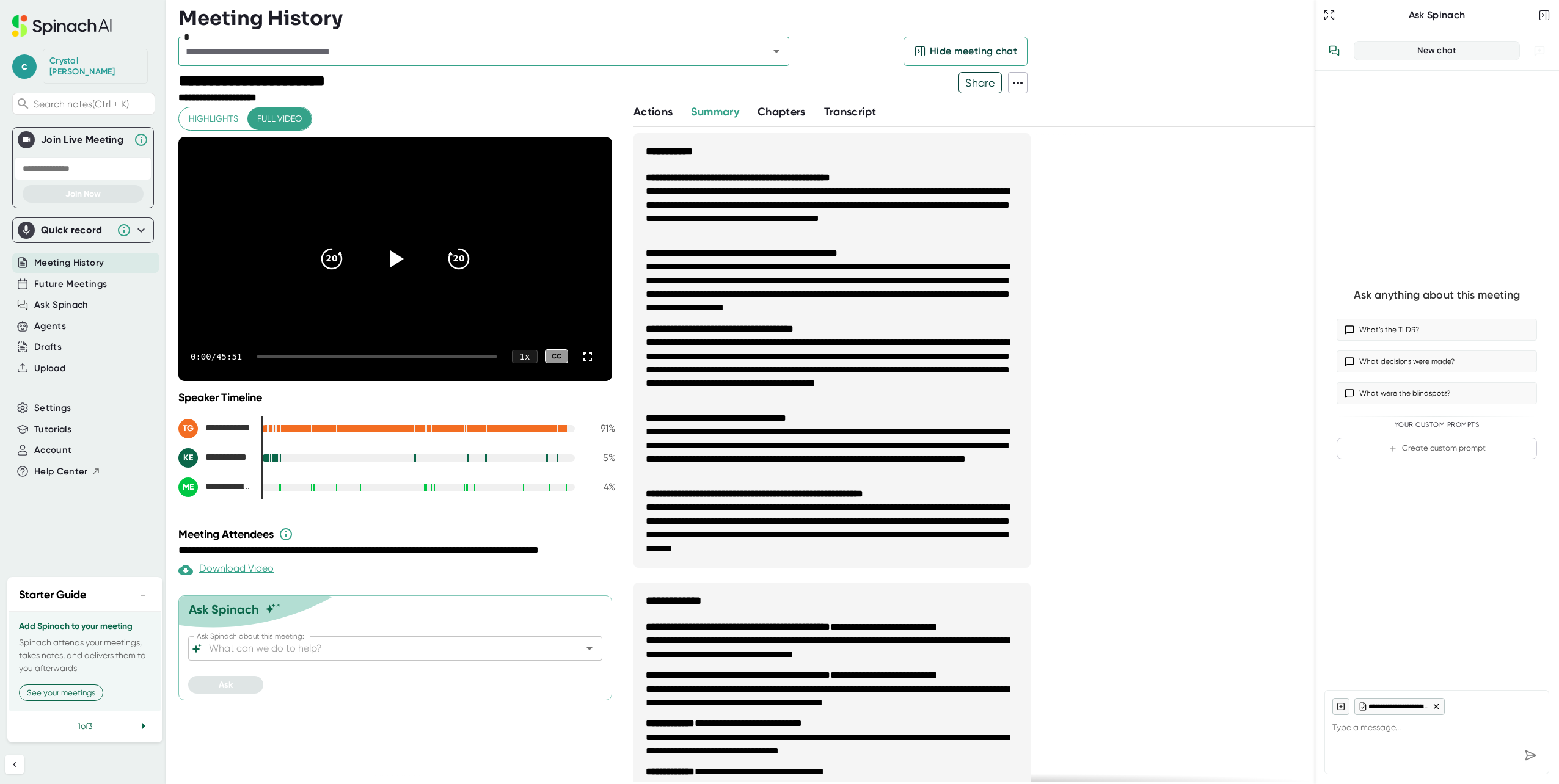
click at [1022, 84] on icon at bounding box center [1018, 83] width 15 height 15
click at [1022, 84] on div at bounding box center [779, 392] width 1559 height 784
type textarea "x"
